Goal: Find contact information: Find contact information

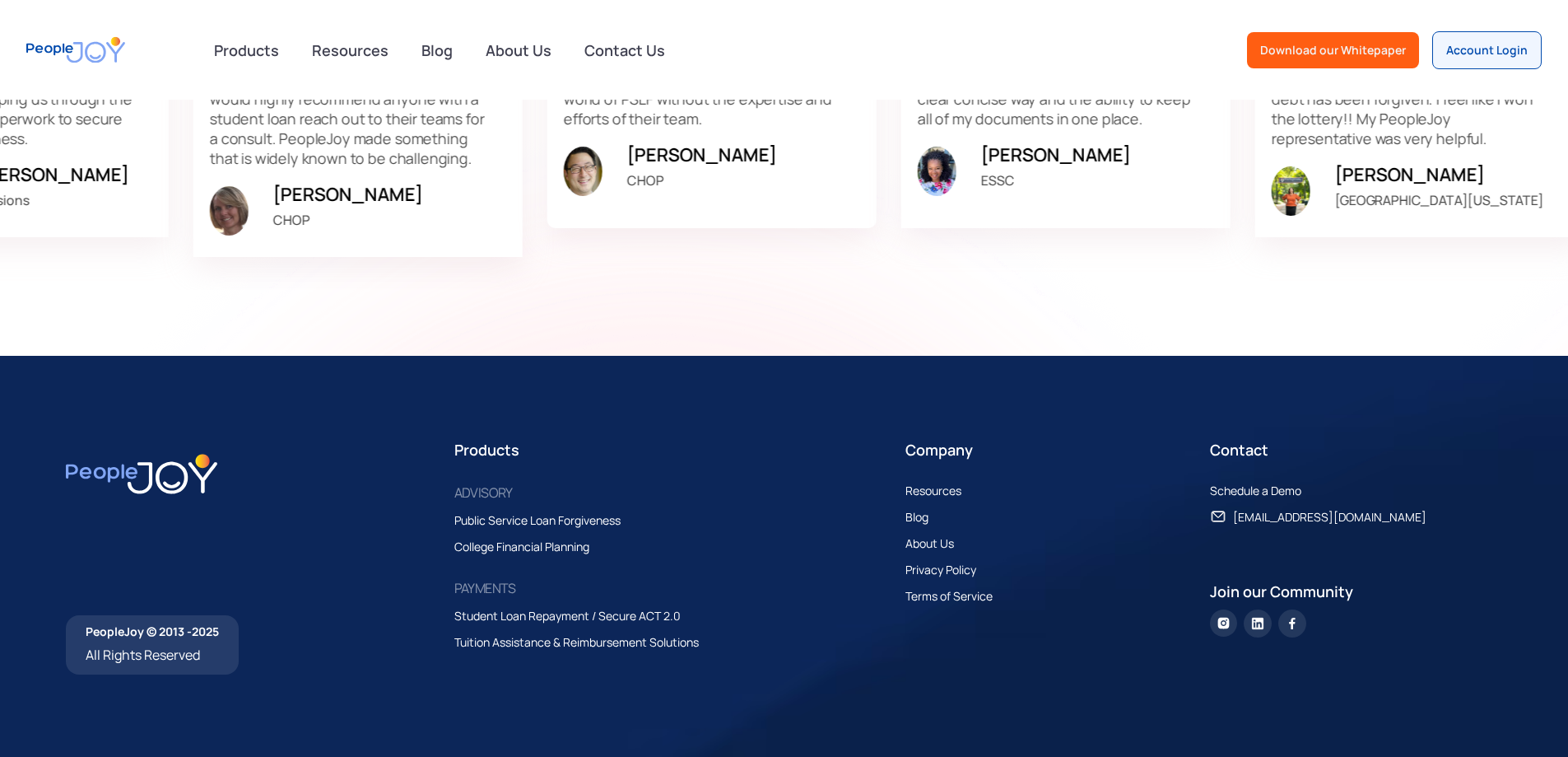
scroll to position [5112, 0]
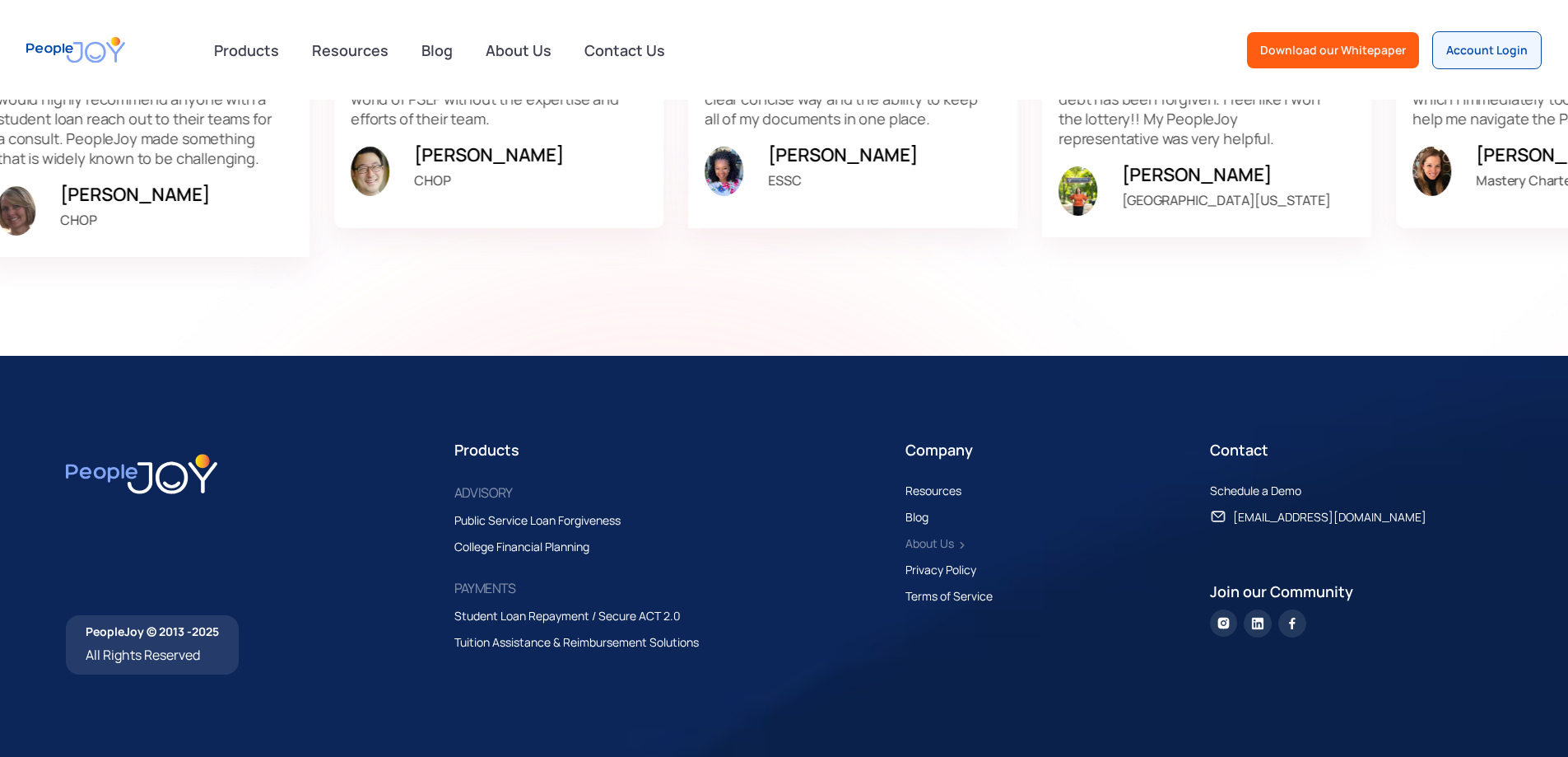
click at [950, 546] on div "About Us" at bounding box center [930, 544] width 48 height 20
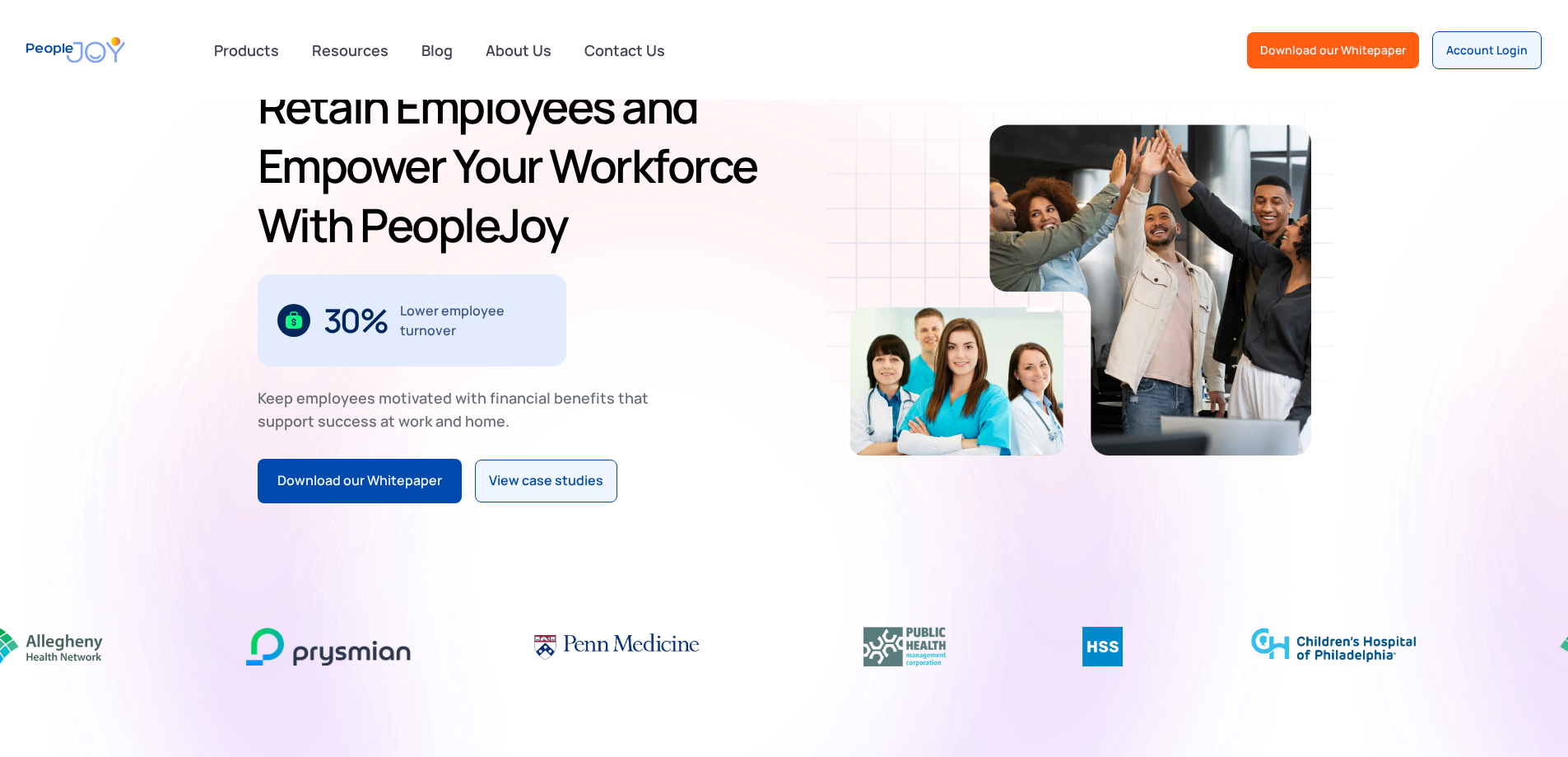
scroll to position [0, 0]
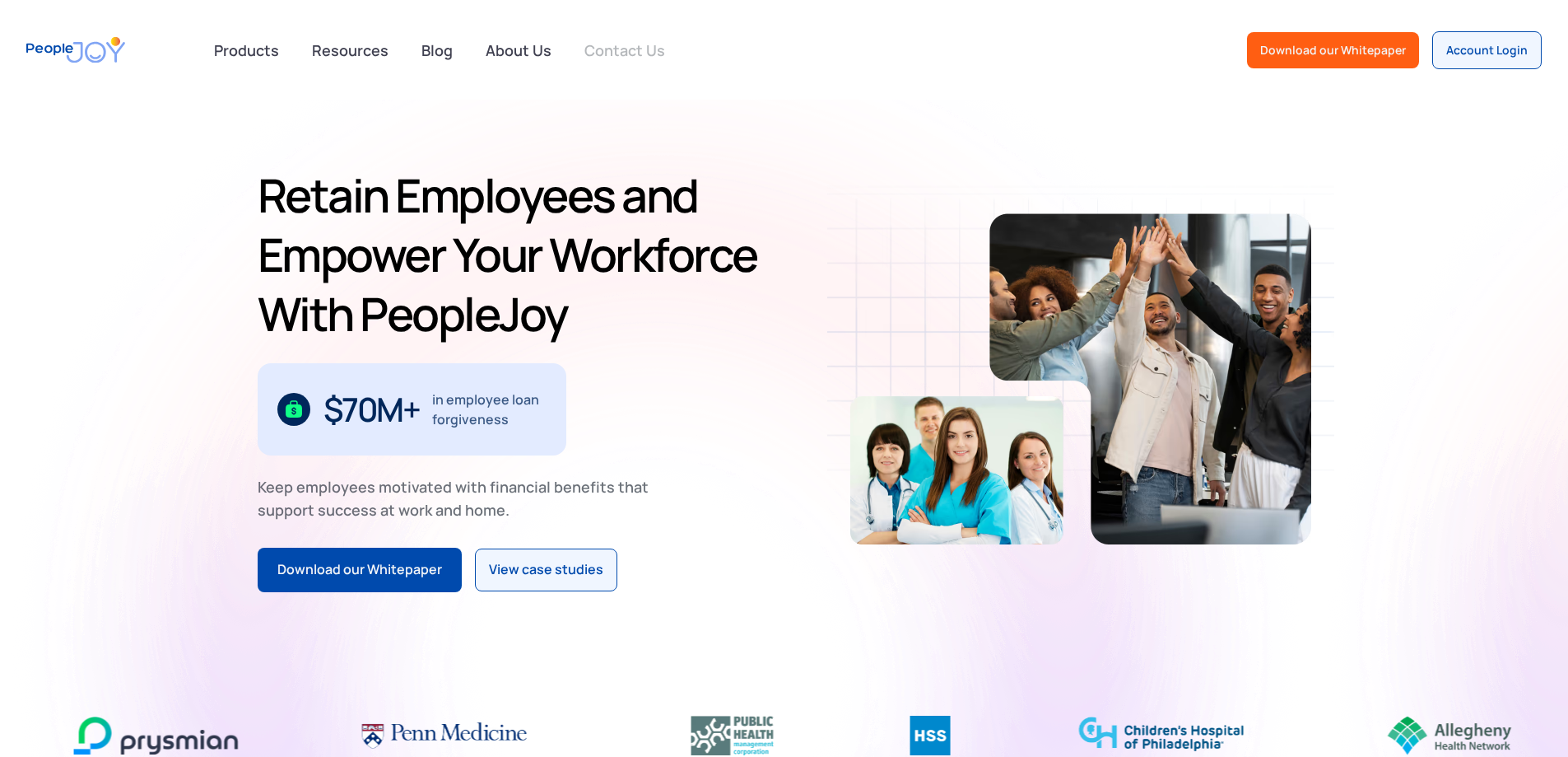
click at [603, 43] on link "Contact Us" at bounding box center [625, 50] width 101 height 36
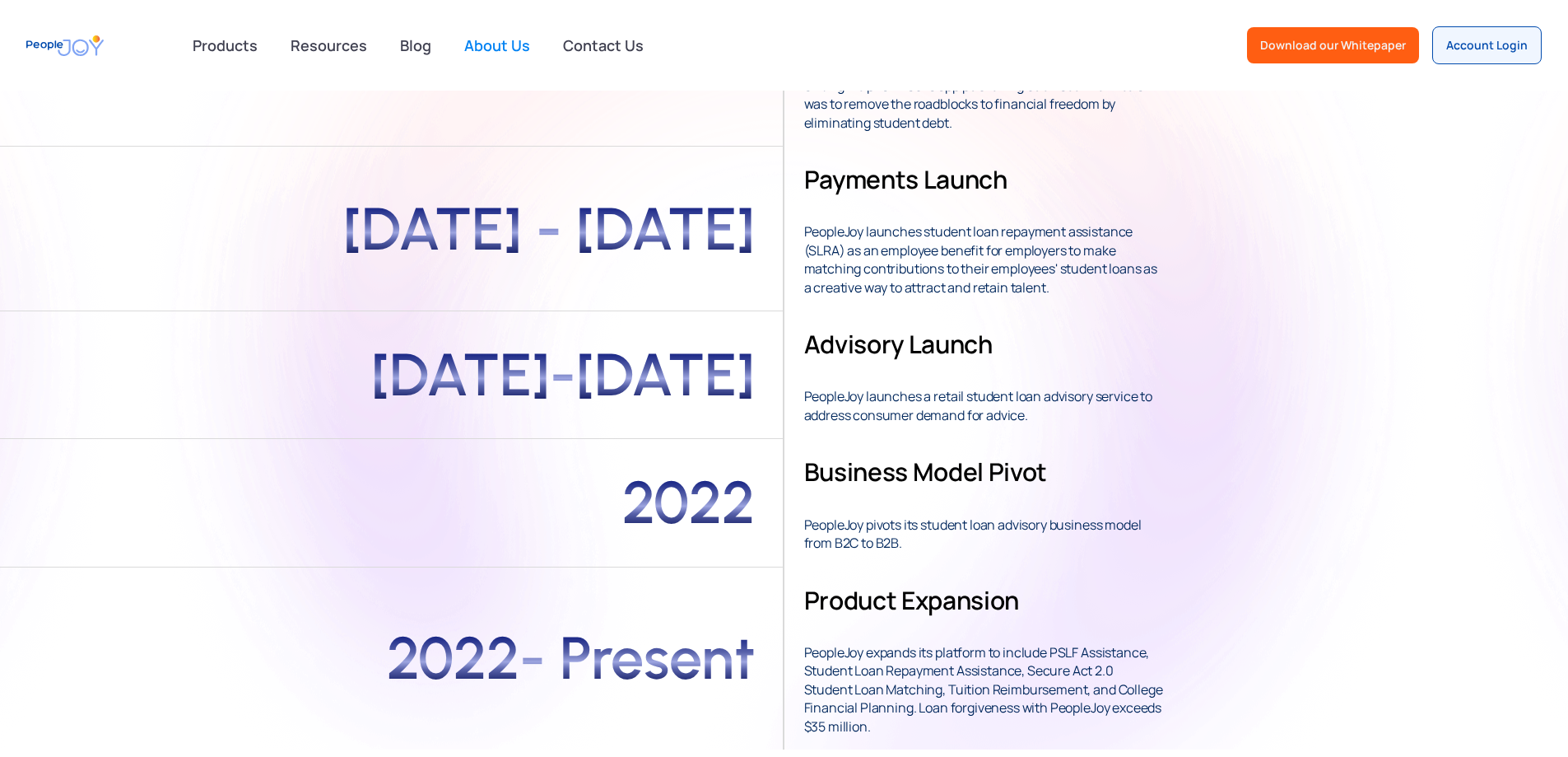
scroll to position [494, 0]
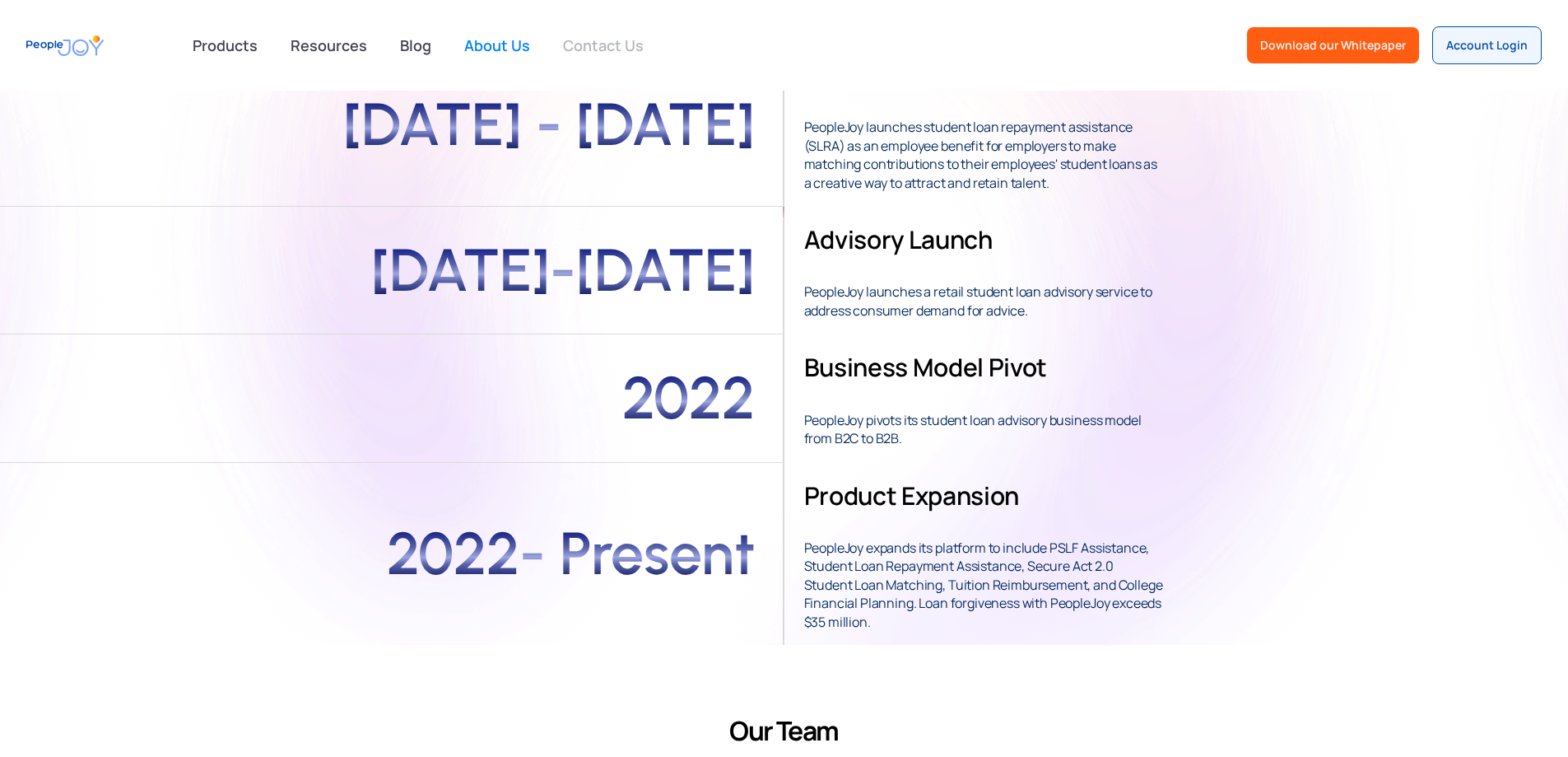
click at [592, 48] on link "Contact Us" at bounding box center [603, 45] width 101 height 36
